Goal: Information Seeking & Learning: Learn about a topic

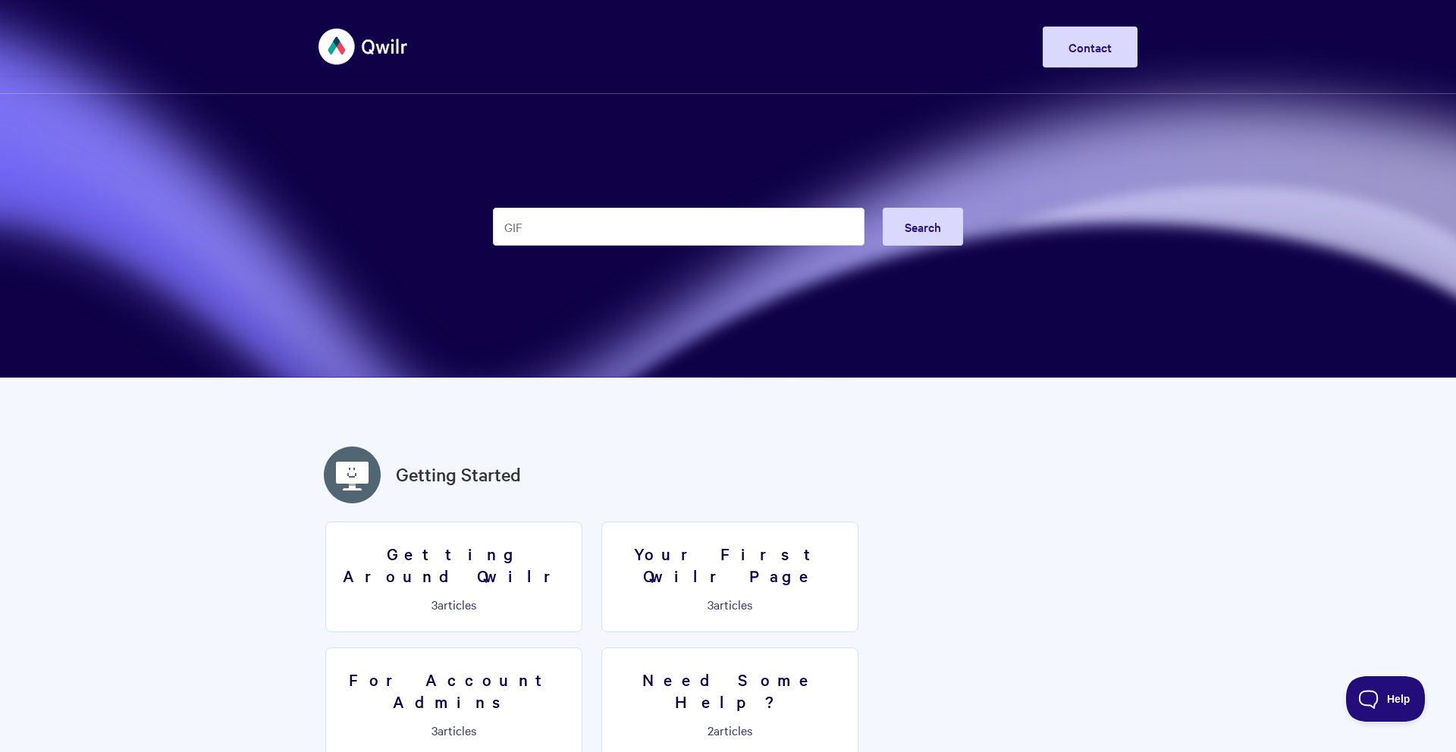
type input "GIF"
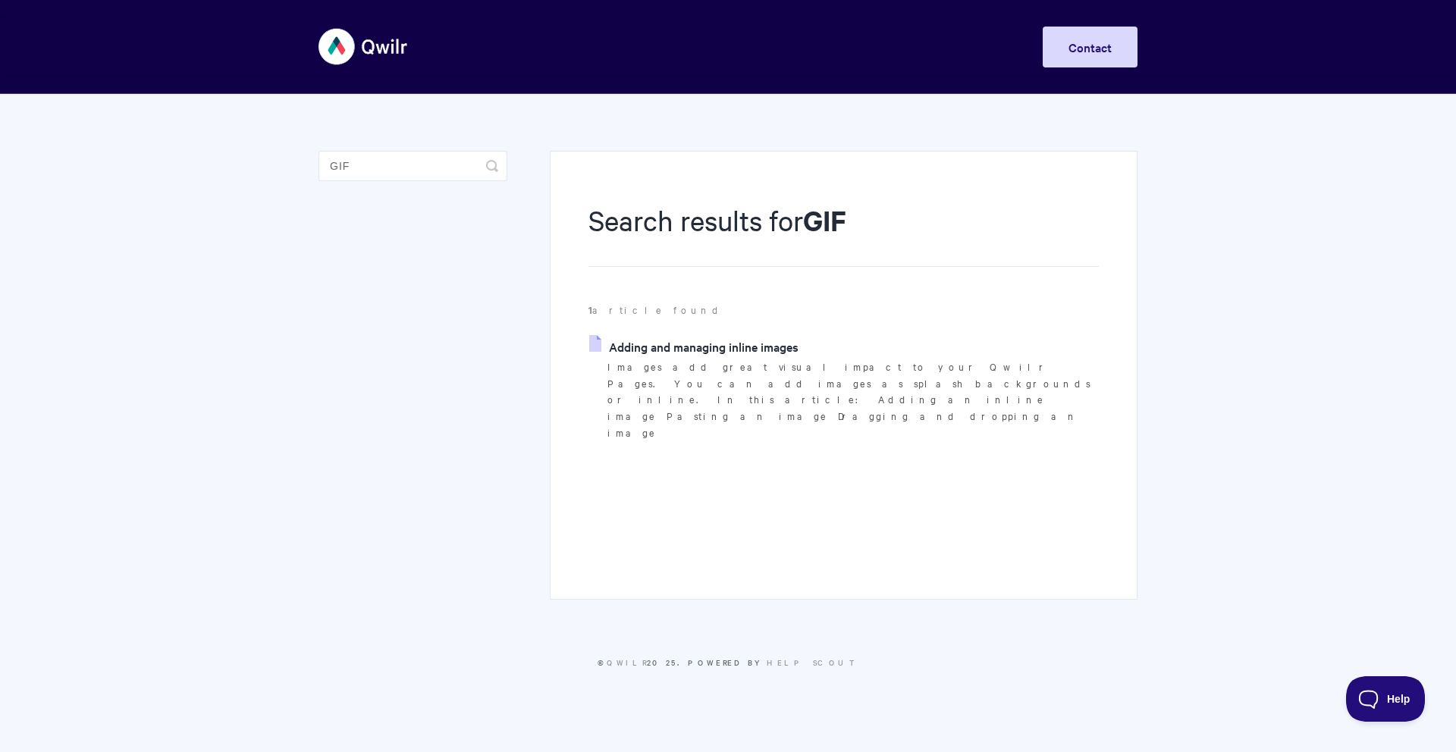
click at [767, 345] on link "Adding and managing inline images" at bounding box center [693, 346] width 209 height 23
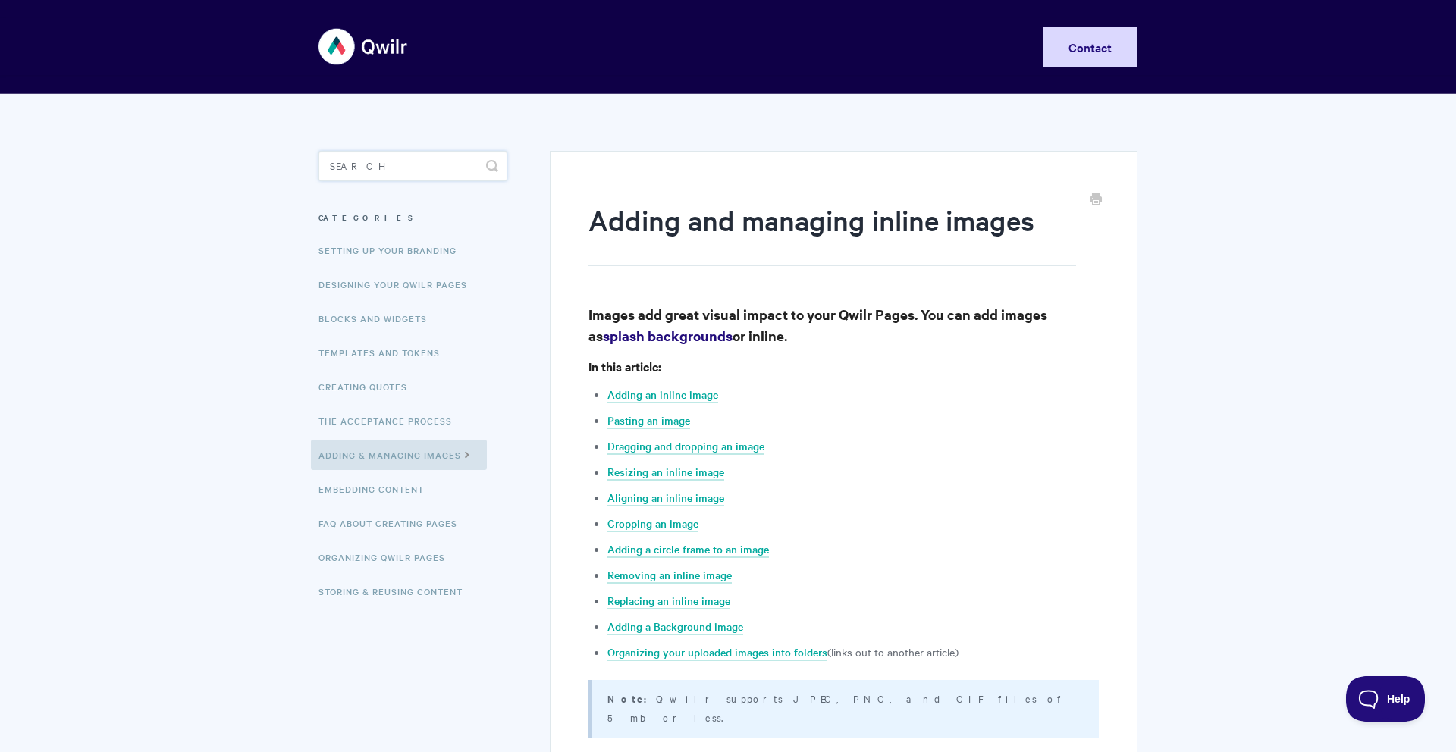
click at [369, 172] on input "Search" at bounding box center [413, 166] width 189 height 30
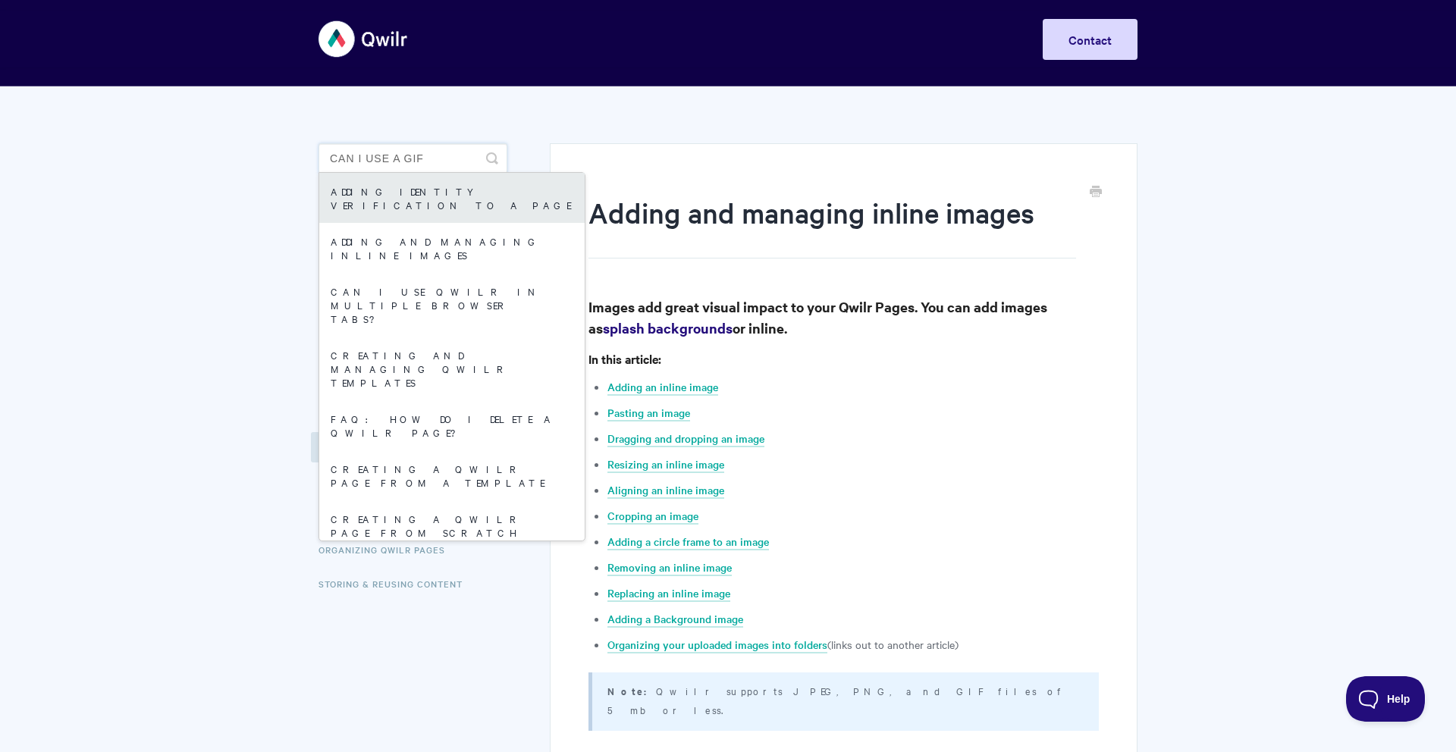
type input "CAN I USE A GIF"
